Goal: Transaction & Acquisition: Book appointment/travel/reservation

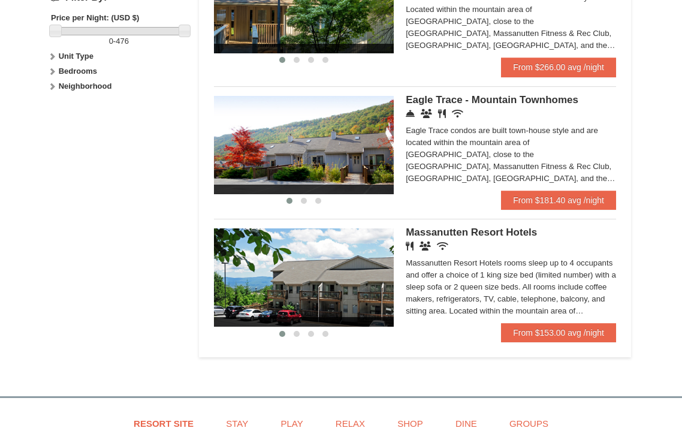
click at [449, 227] on div "‹ › [GEOGRAPHIC_DATA] Hotels Restaurant Banquet Facilities Wireless Internet (f…" at bounding box center [415, 275] width 402 height 113
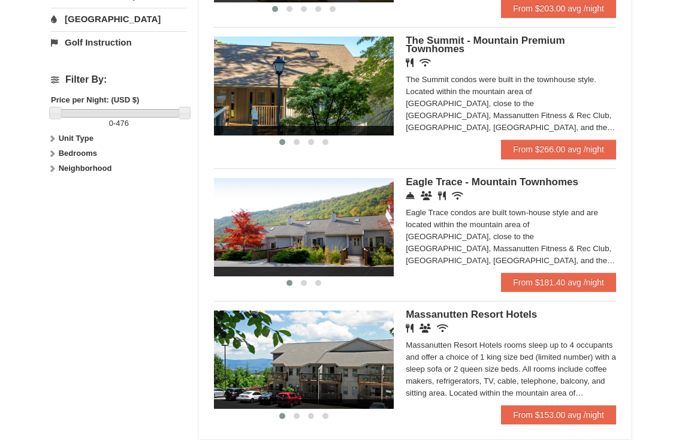
scroll to position [498, 0]
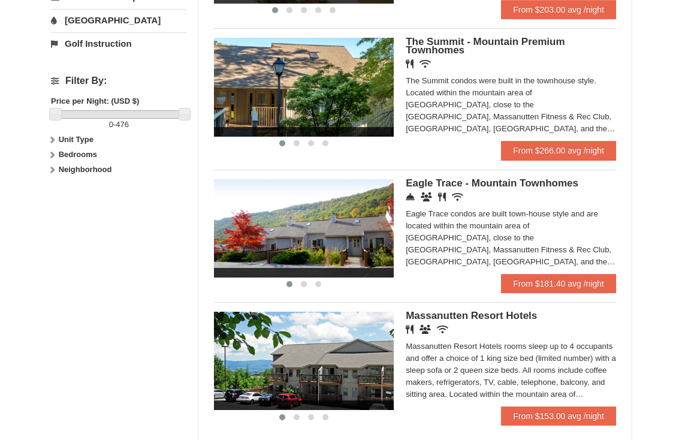
click at [475, 47] on h5 "The Summit - Mountain Premium Townhomes" at bounding box center [511, 46] width 210 height 17
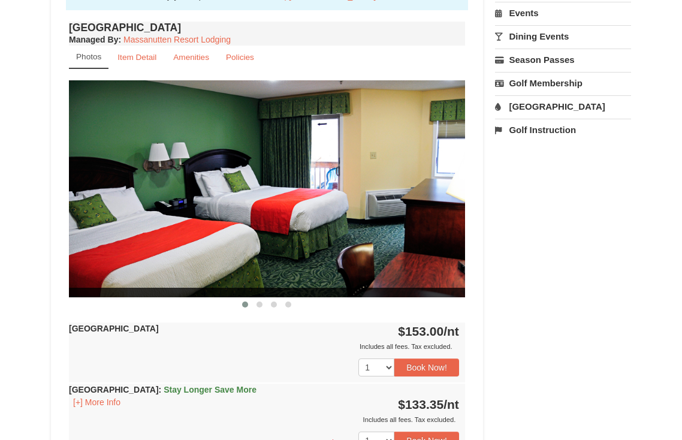
scroll to position [397, 0]
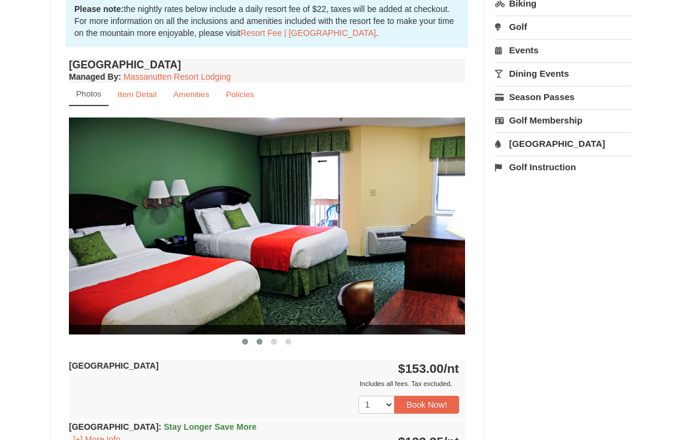
click at [262, 340] on span at bounding box center [260, 342] width 6 height 6
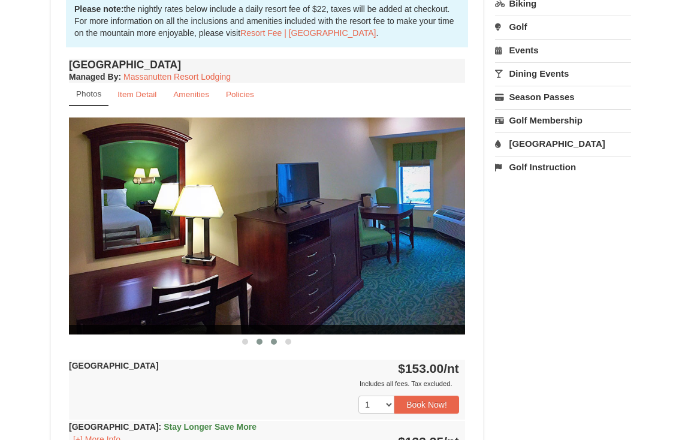
click at [270, 341] on button at bounding box center [274, 342] width 14 height 12
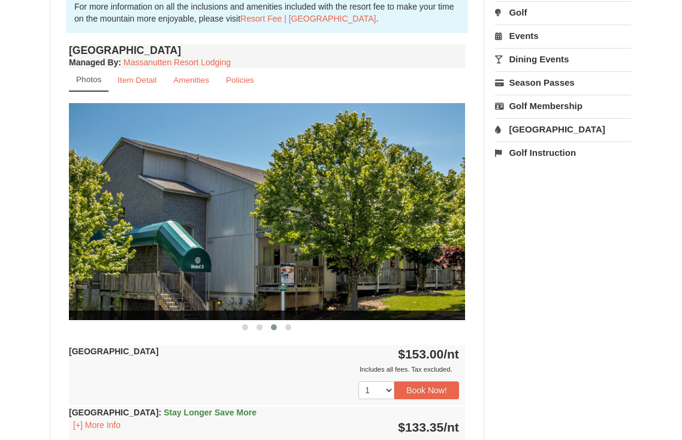
scroll to position [426, 0]
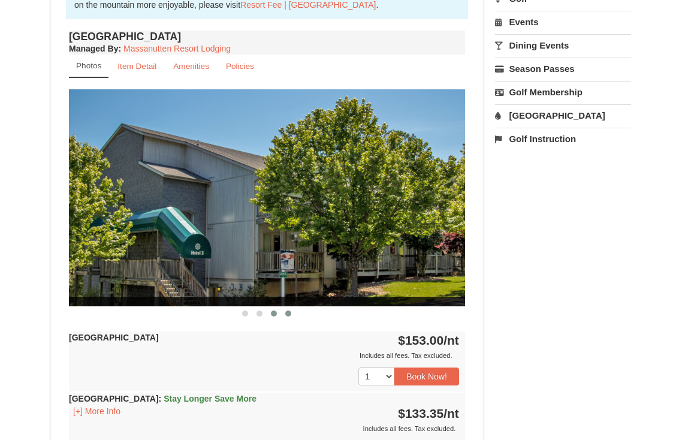
click at [286, 315] on span at bounding box center [288, 313] width 6 height 6
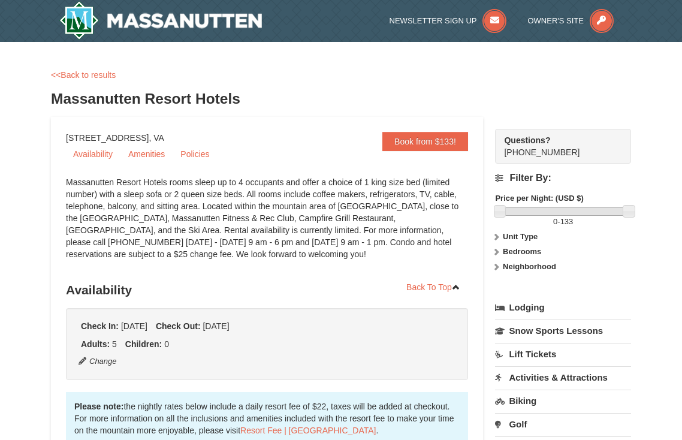
scroll to position [0, 0]
click at [87, 74] on link "<<Back to results" at bounding box center [83, 75] width 65 height 10
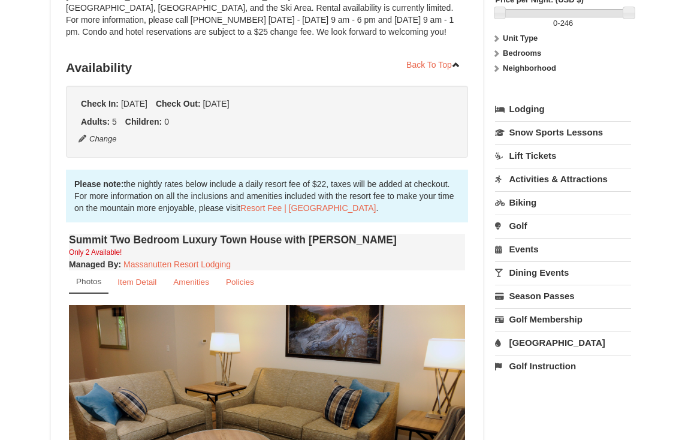
scroll to position [196, 0]
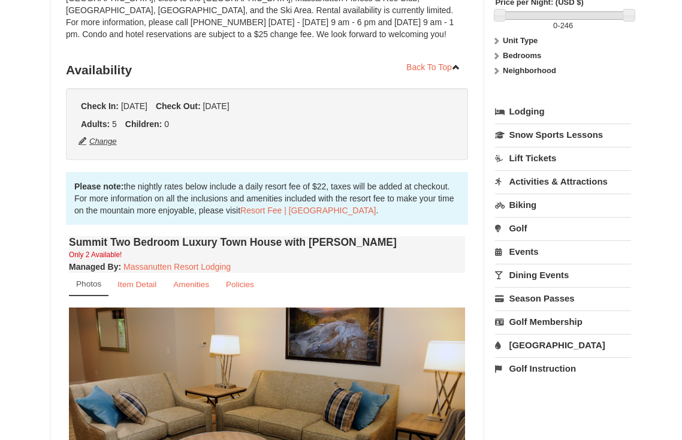
click at [107, 140] on button "Change" at bounding box center [98, 141] width 40 height 13
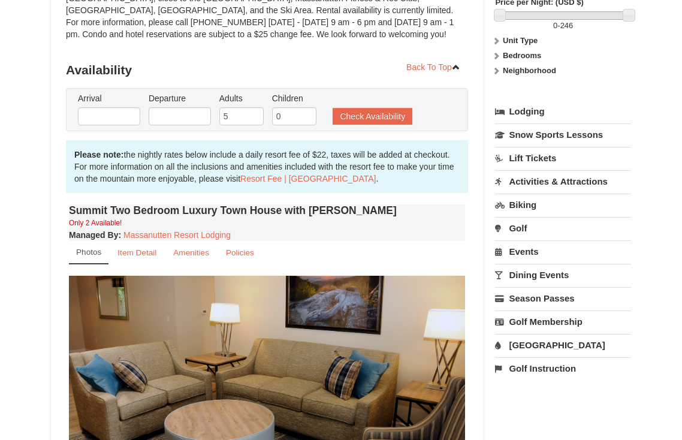
type input "[DATE]"
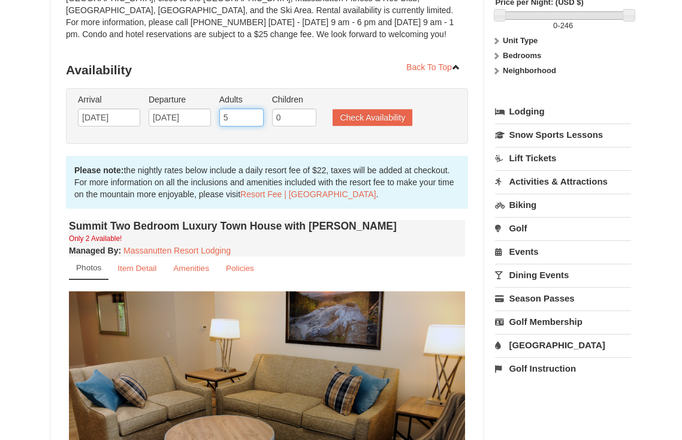
type input "4"
click at [254, 120] on input "4" at bounding box center [241, 117] width 44 height 18
click at [405, 117] on button "Check Availability" at bounding box center [373, 117] width 80 height 17
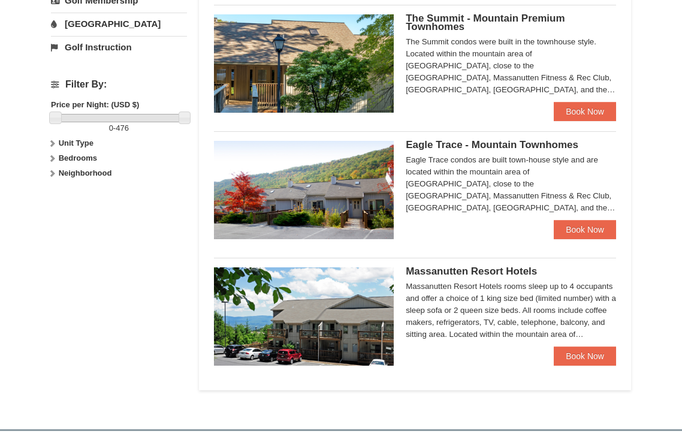
scroll to position [469, 0]
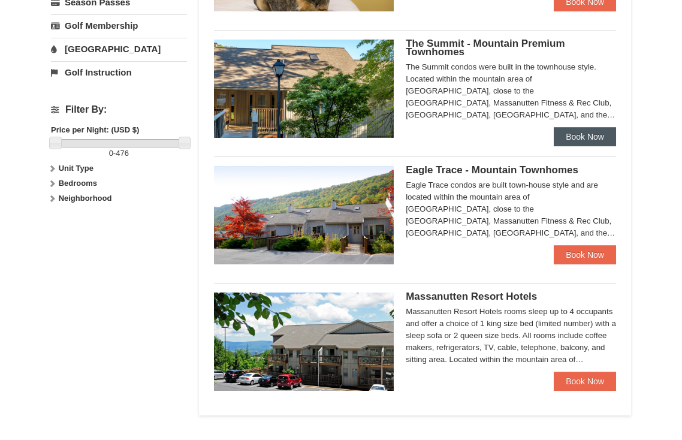
click at [584, 133] on link "Book Now" at bounding box center [585, 136] width 62 height 19
